Goal: Task Accomplishment & Management: Use online tool/utility

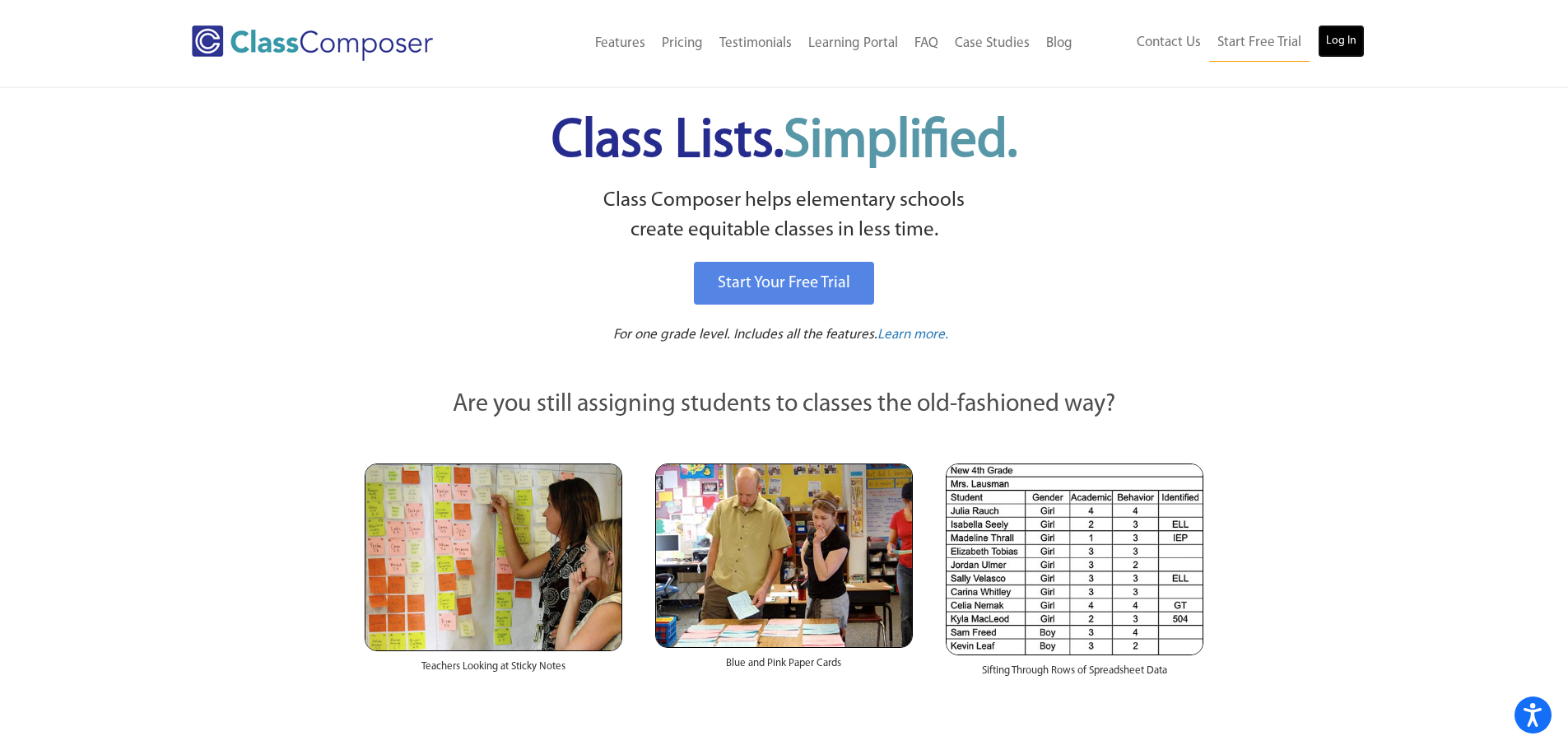
click at [1343, 38] on link "Log In" at bounding box center [1342, 40] width 47 height 33
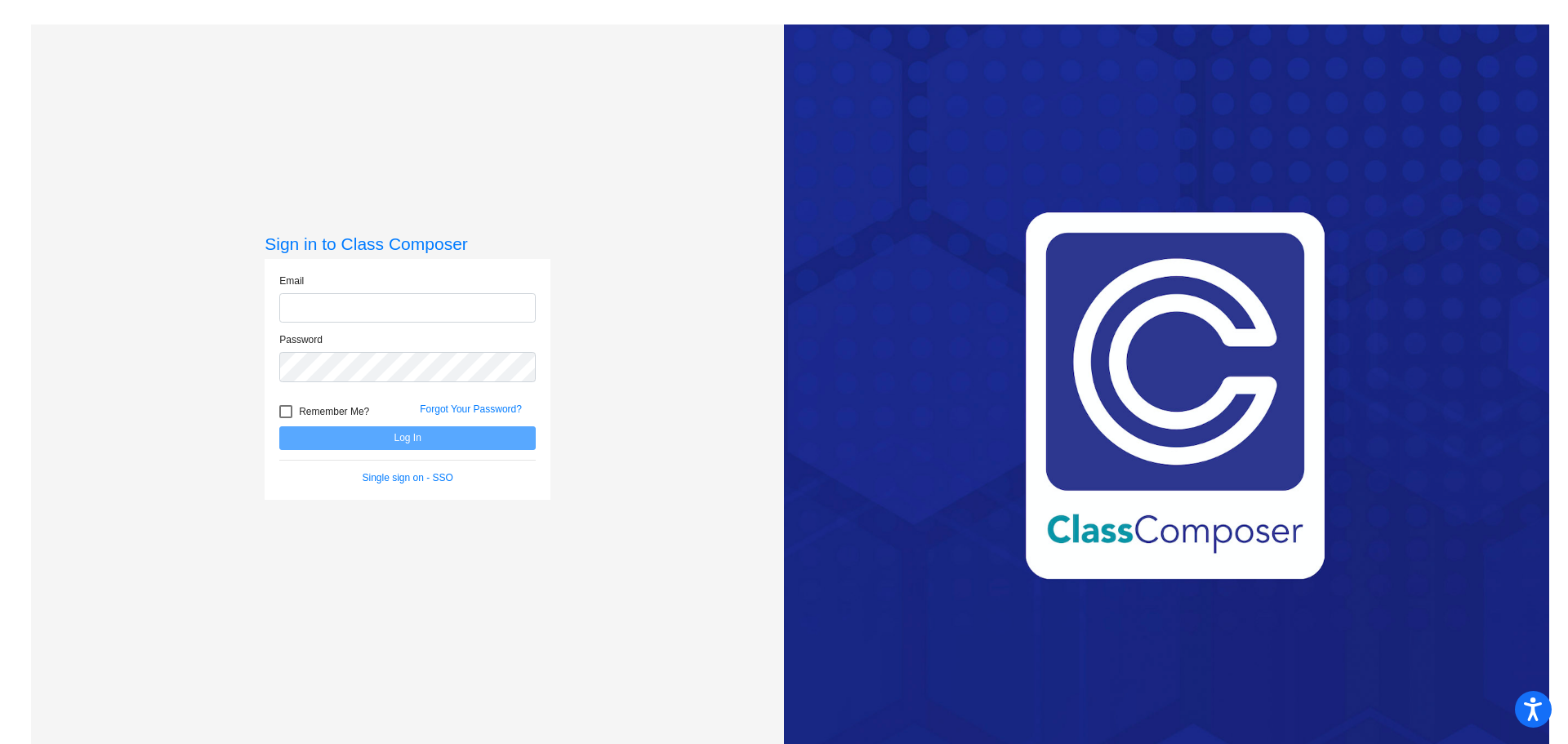
type input "desiree.pilgrim@irsd.k12.de.us"
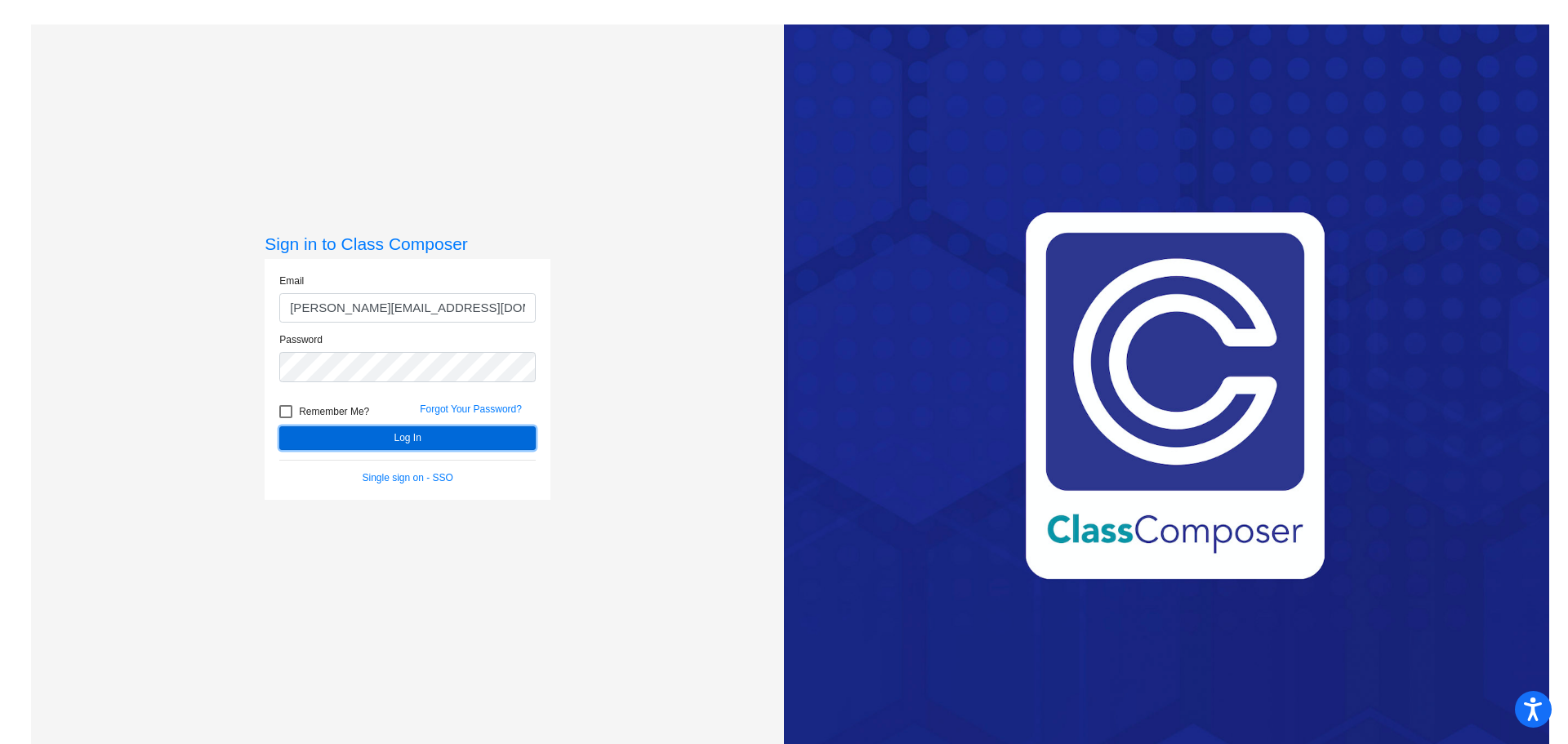
click at [362, 431] on button "Log In" at bounding box center [407, 438] width 256 height 23
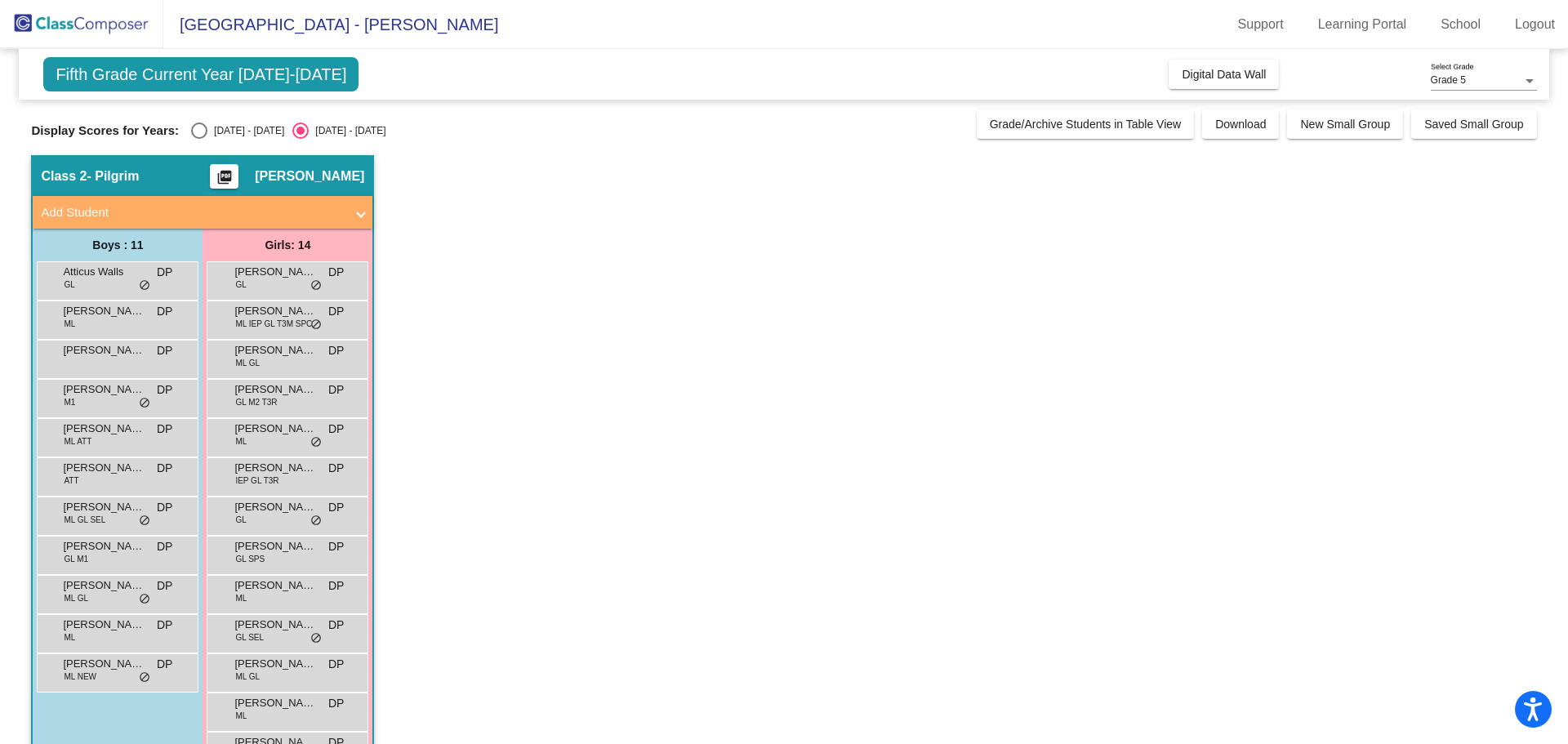
click at [209, 123] on div "2024 - 2025" at bounding box center [246, 130] width 76 height 15
click at [200, 139] on input "2024 - 2025" at bounding box center [199, 139] width 1 height 1
radio input "true"
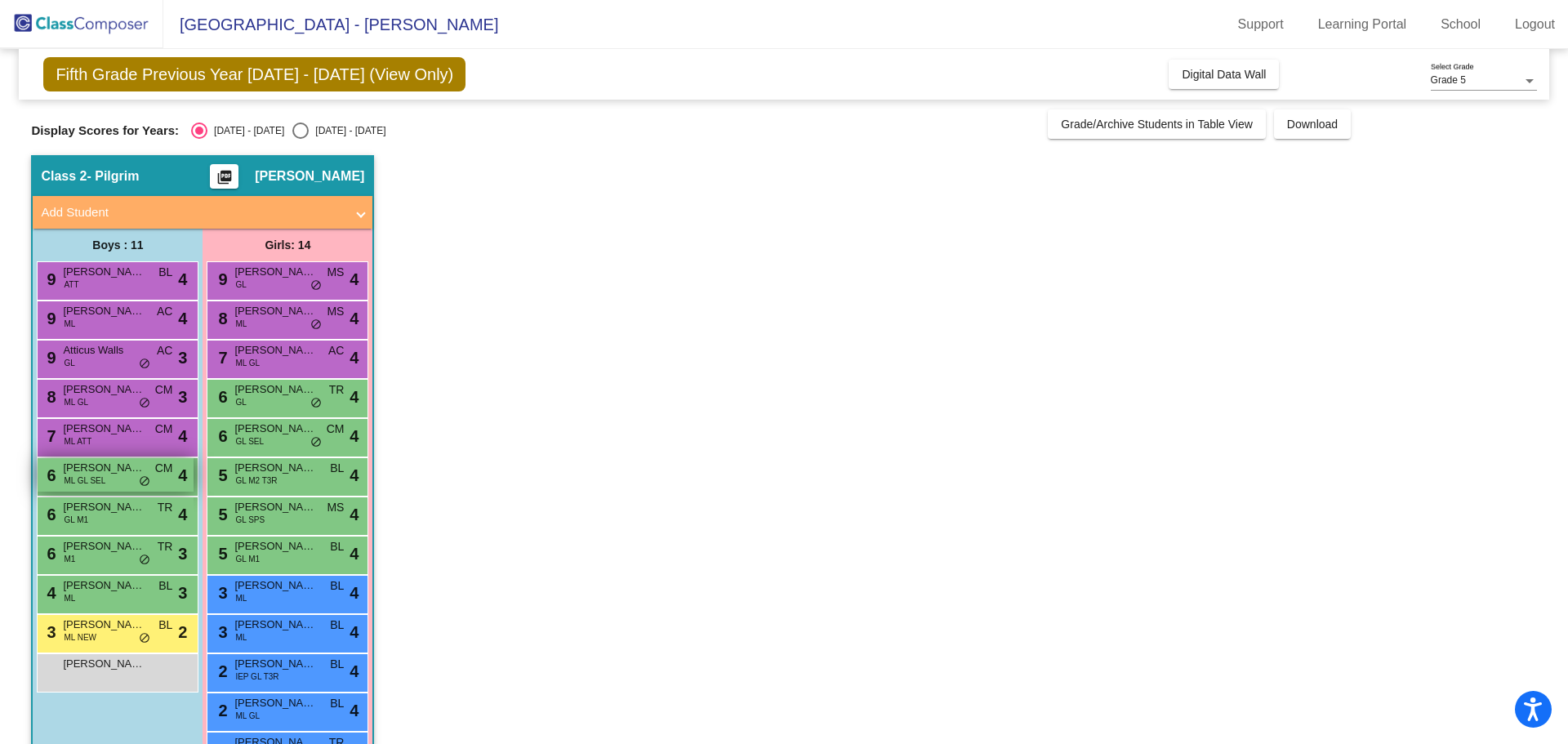
click at [120, 479] on div "6 Jair Barrios-Roblero ML GL SEL CM lock do_not_disturb_alt 4" at bounding box center [115, 475] width 156 height 33
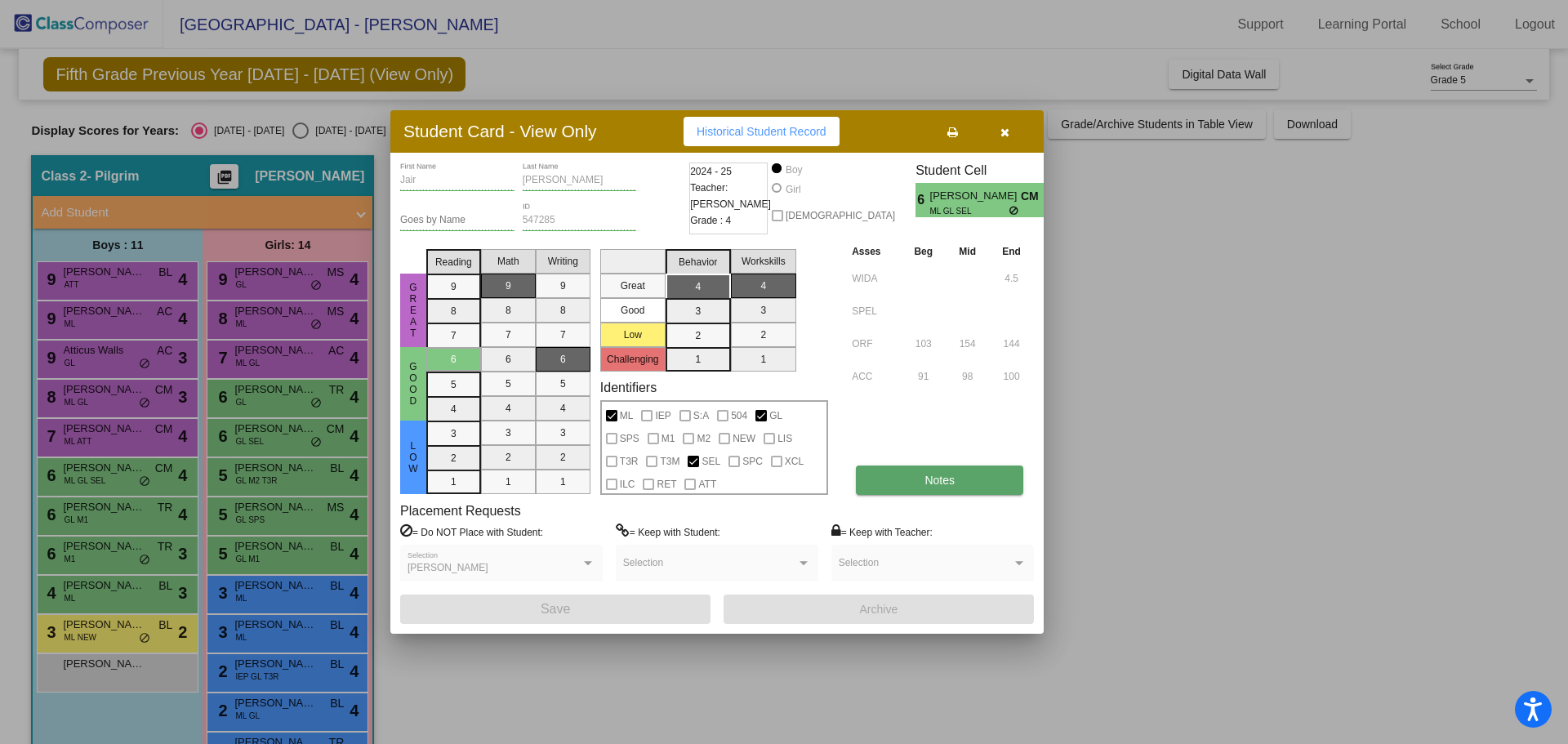
click at [952, 471] on button "Notes" at bounding box center [939, 481] width 167 height 29
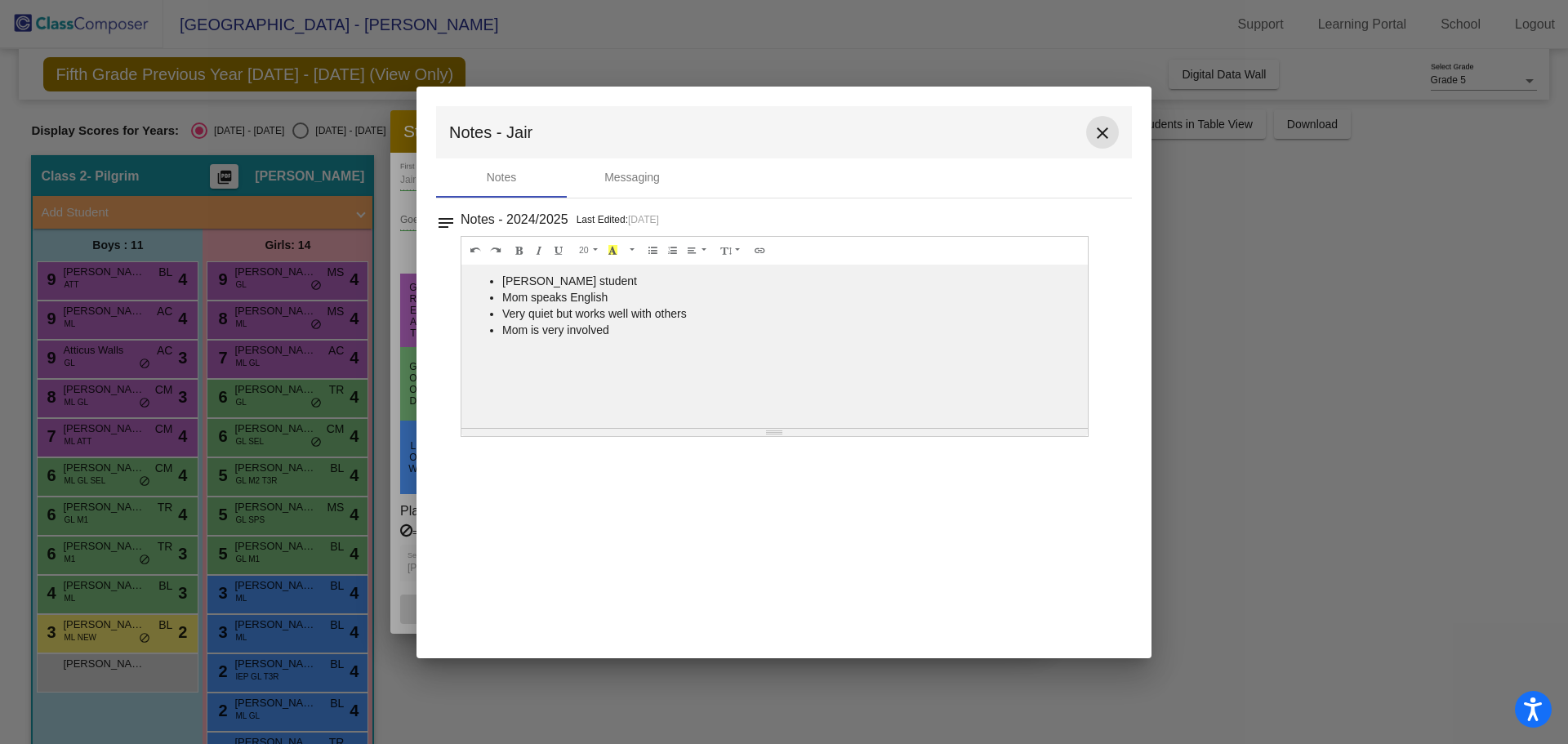
click at [1107, 128] on mat-icon "close" at bounding box center [1102, 133] width 20 height 20
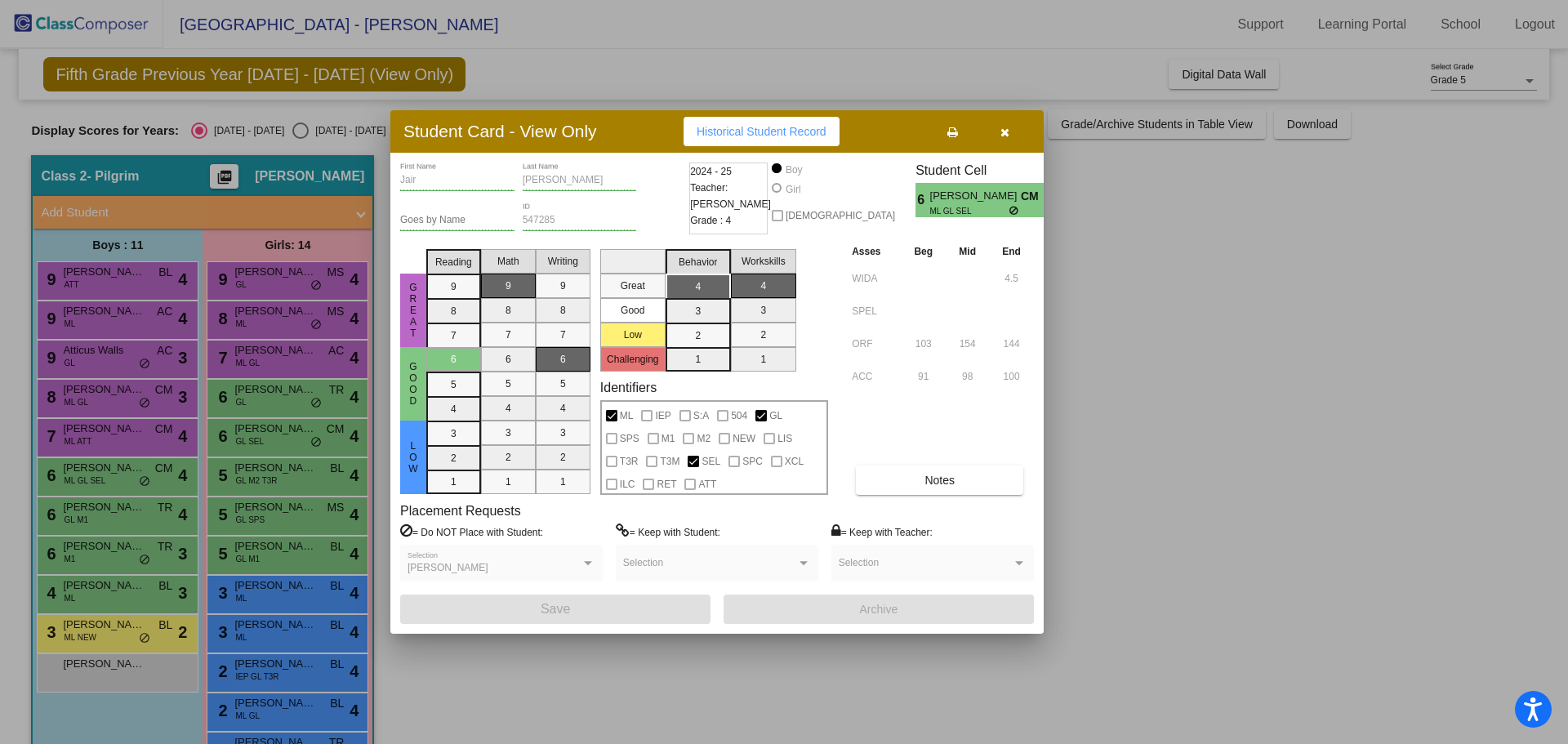
click at [1003, 131] on icon "button" at bounding box center [1004, 132] width 9 height 12
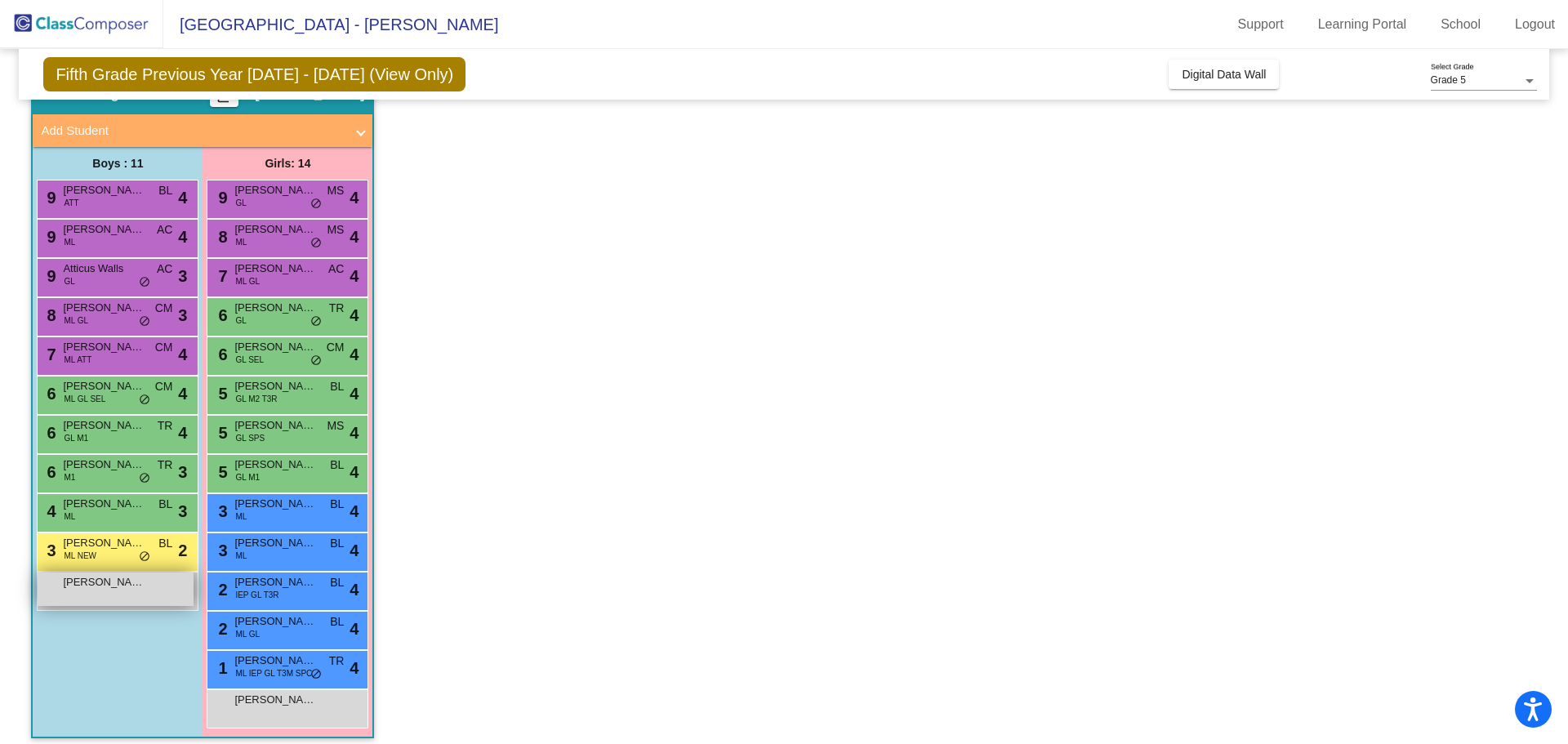
scroll to position [92, 0]
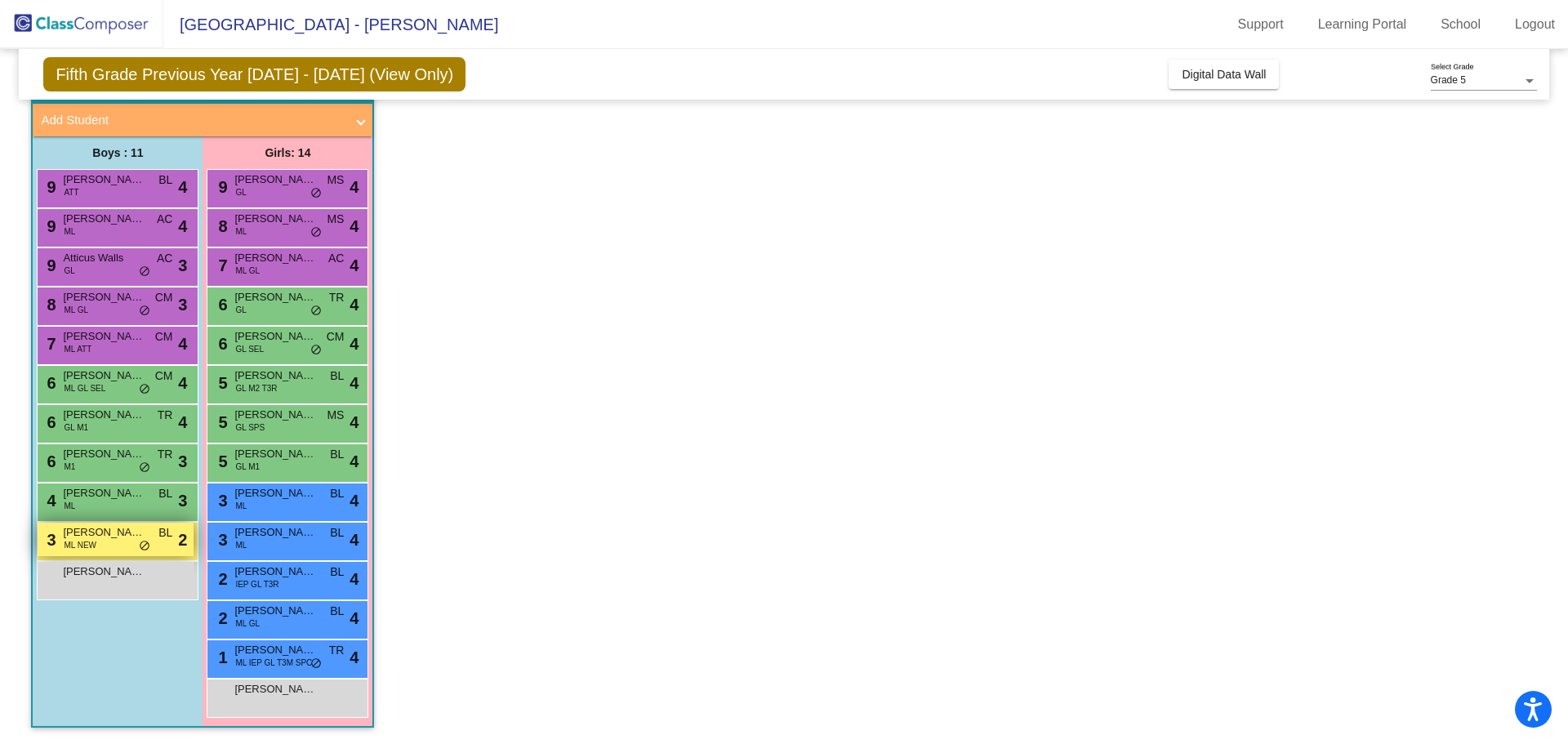
click at [116, 536] on span "Samuel Choudhary" at bounding box center [103, 533] width 81 height 17
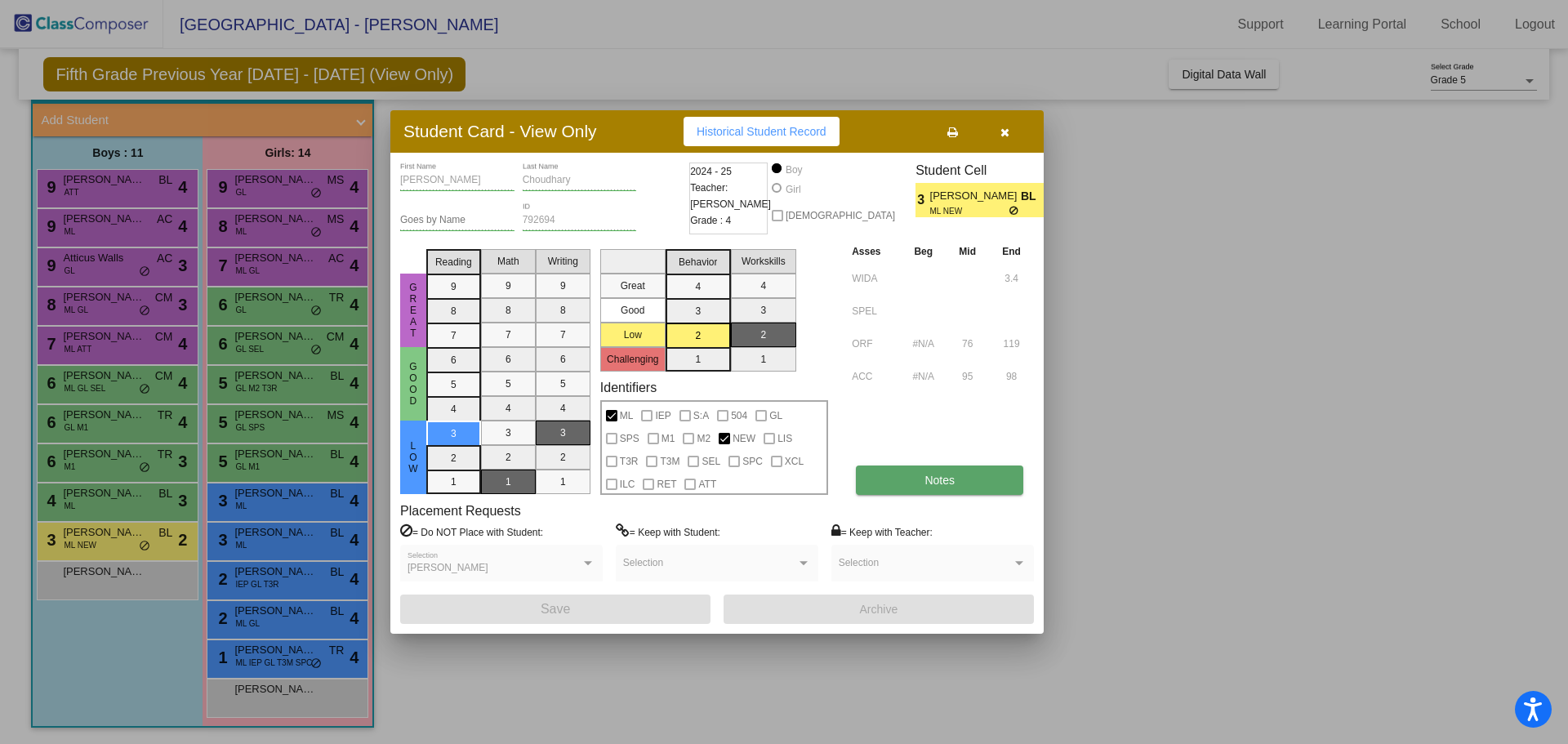
click at [971, 482] on button "Notes" at bounding box center [939, 481] width 167 height 29
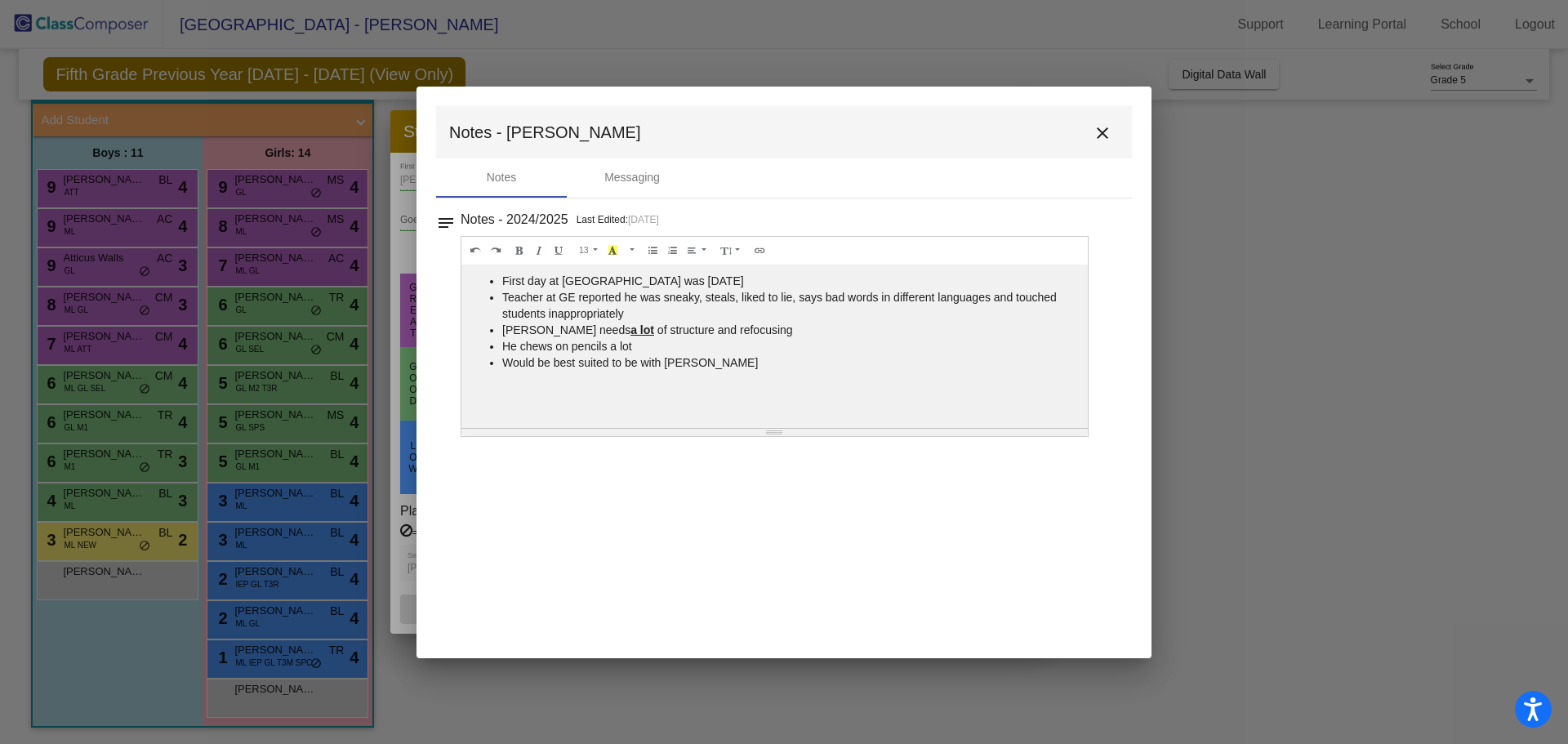
click at [1107, 139] on mat-icon "close" at bounding box center [1102, 133] width 20 height 20
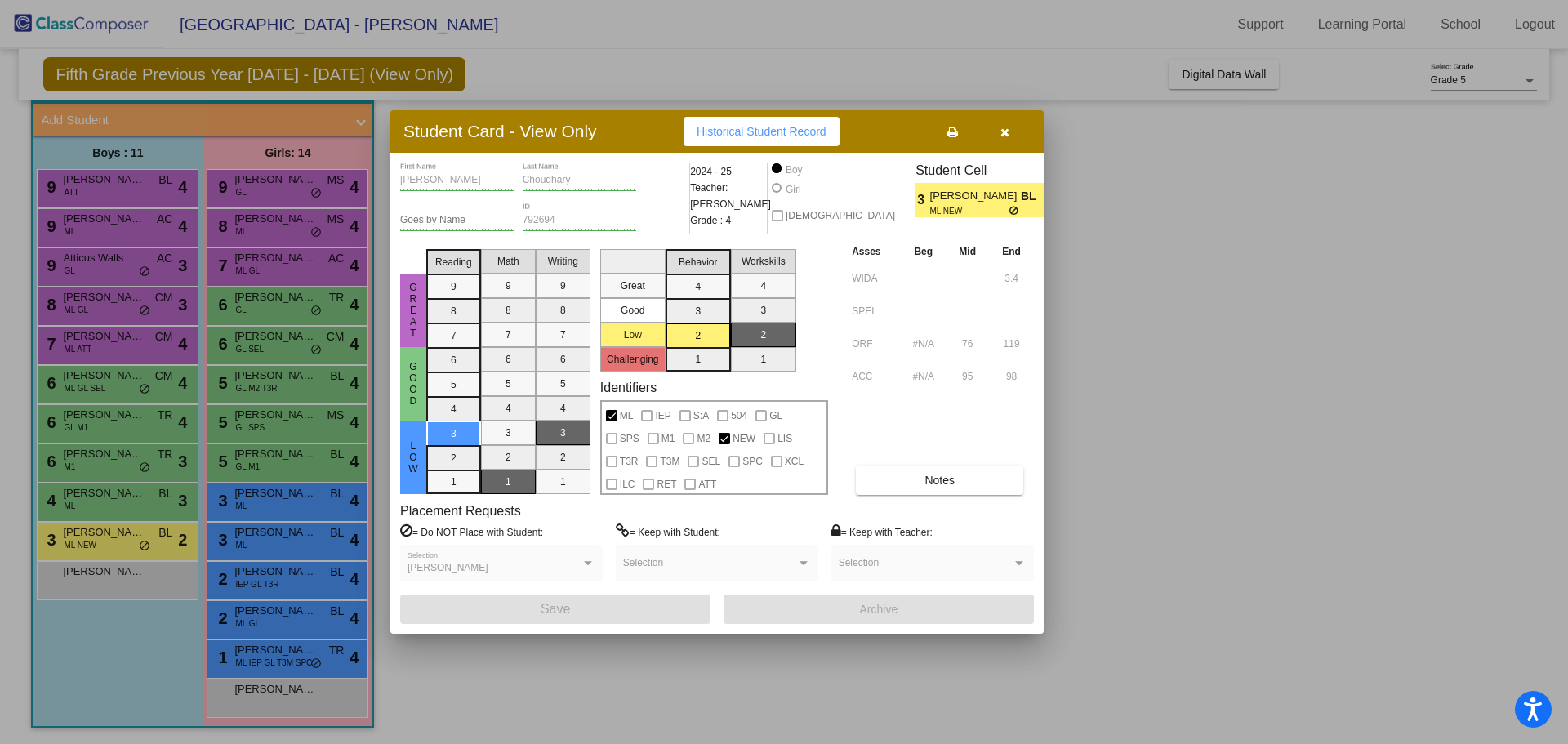
click at [1003, 133] on icon "button" at bounding box center [1004, 132] width 9 height 12
